Goal: Navigation & Orientation: Find specific page/section

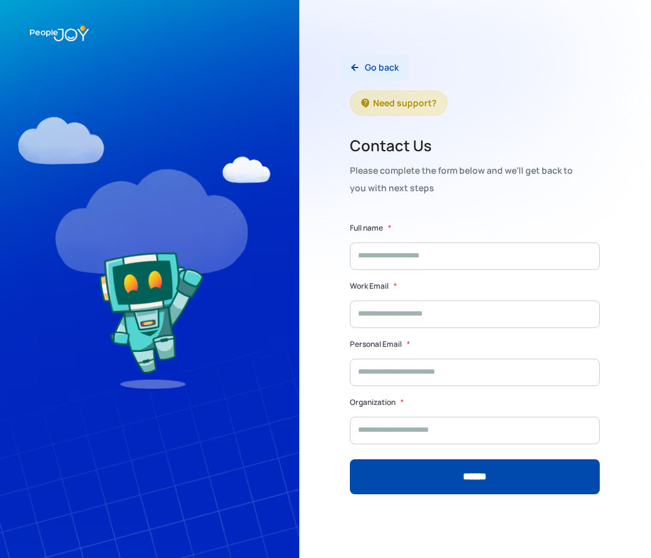
click at [374, 68] on div "Go back" at bounding box center [382, 67] width 34 height 13
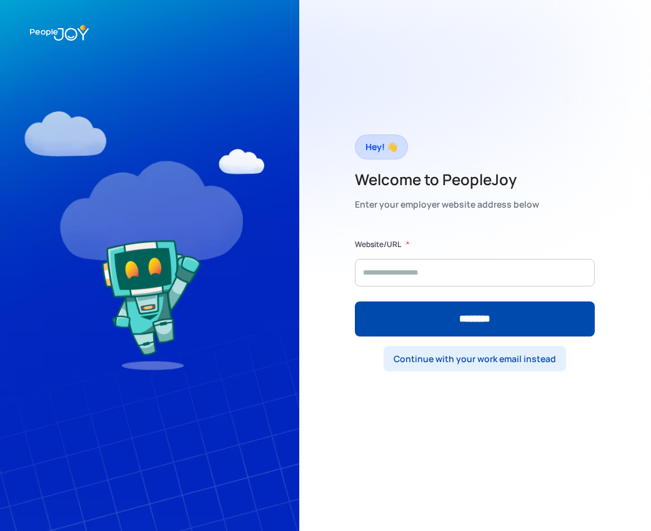
click at [475, 358] on div "Continue with your work email instead" at bounding box center [475, 359] width 163 height 13
